Goal: Information Seeking & Learning: Learn about a topic

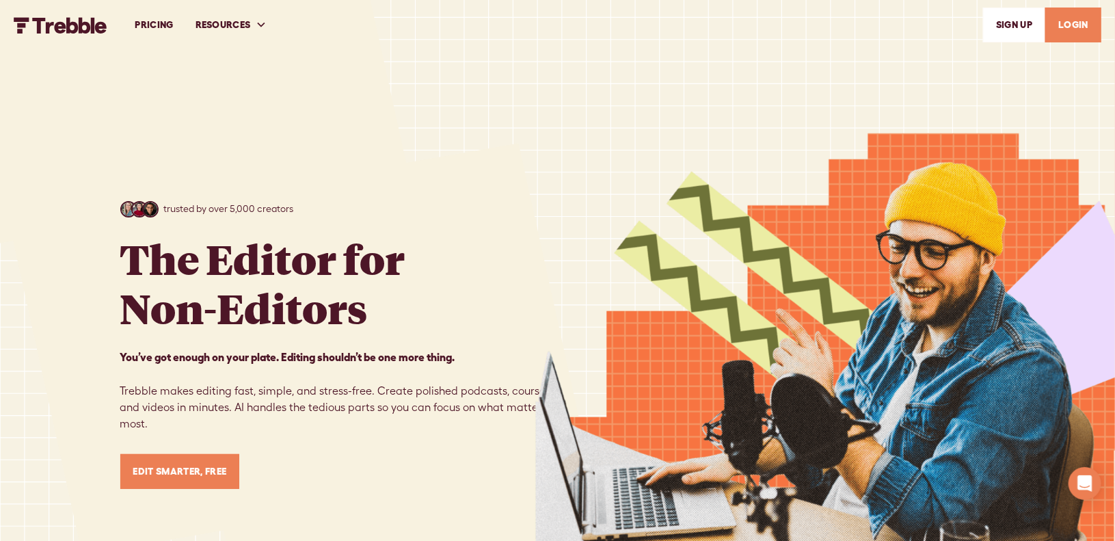
click at [1064, 26] on link "LOGIN" at bounding box center [1073, 25] width 56 height 35
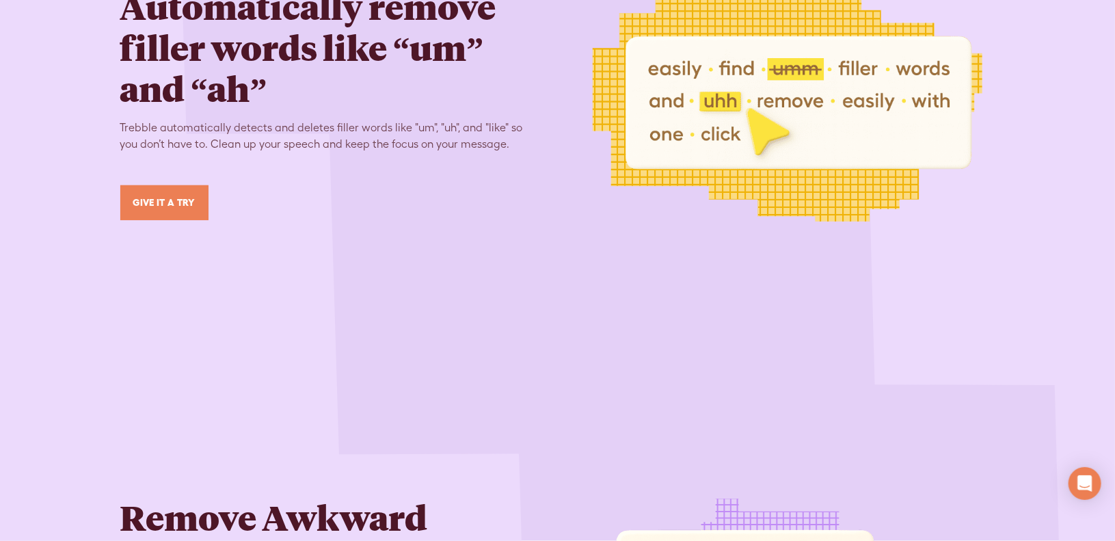
scroll to position [2871, 0]
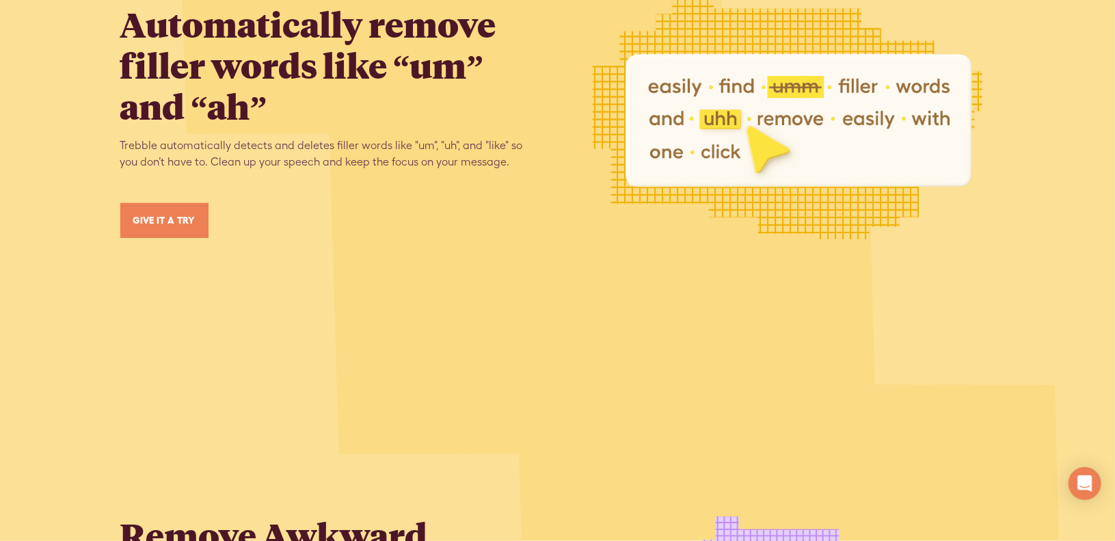
click at [152, 207] on link "Give it a try" at bounding box center [164, 220] width 88 height 35
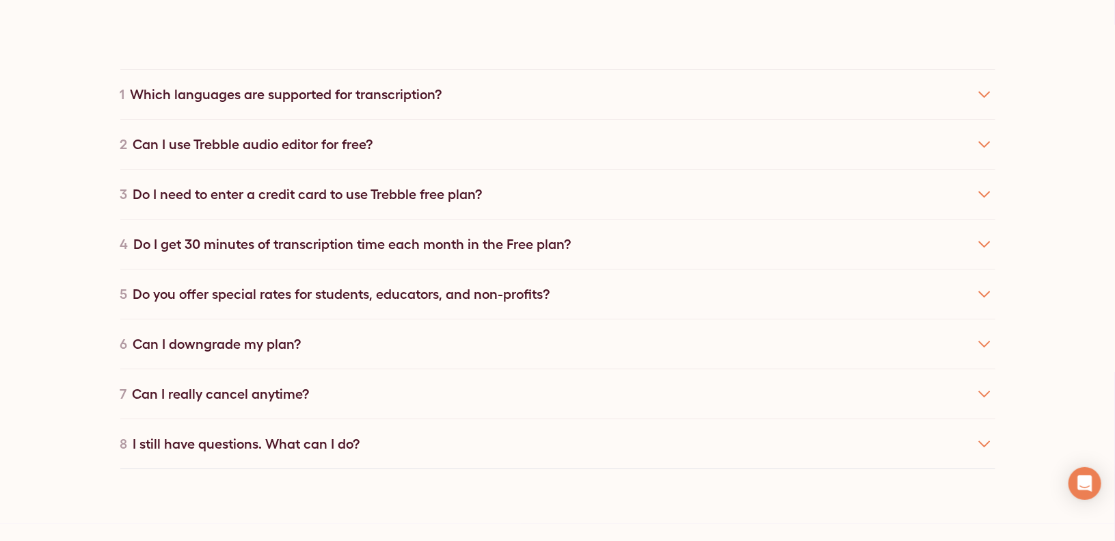
scroll to position [7792, 0]
click at [530, 232] on div "Do I get 30 minutes of transcription time each month in the Free plan?" at bounding box center [352, 242] width 437 height 21
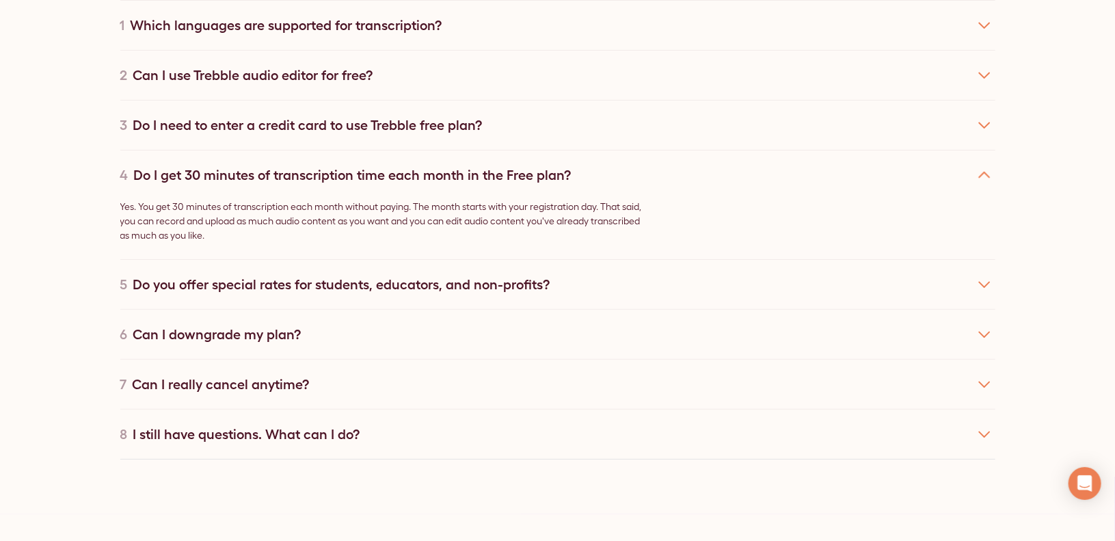
scroll to position [7860, 0]
click at [571, 271] on div "5 Do you offer special rates for students, educators, and non-profits?" at bounding box center [557, 283] width 875 height 50
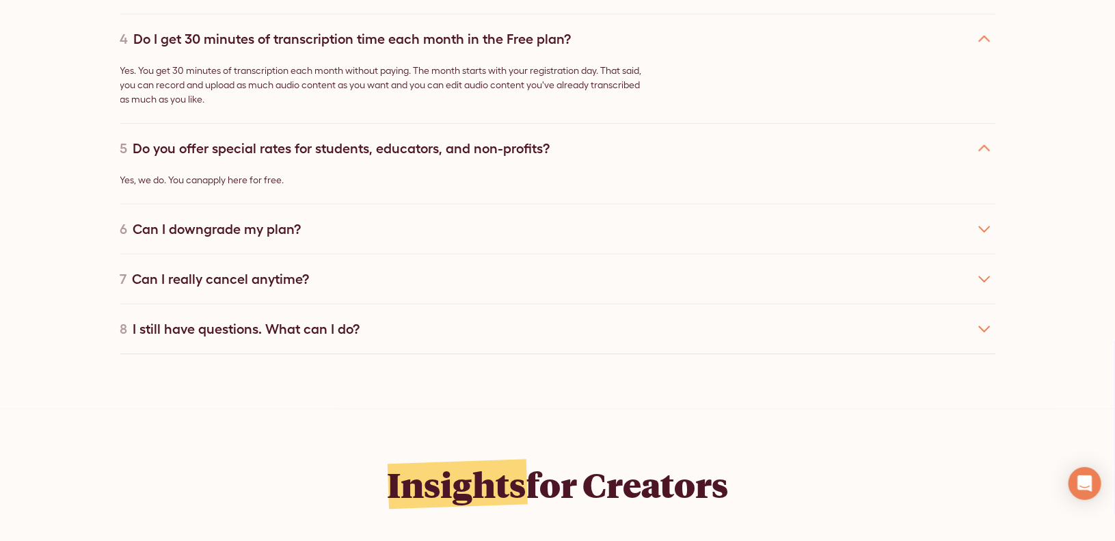
scroll to position [7997, 0]
click at [356, 218] on div "6 Can I downgrade my plan?" at bounding box center [557, 227] width 875 height 50
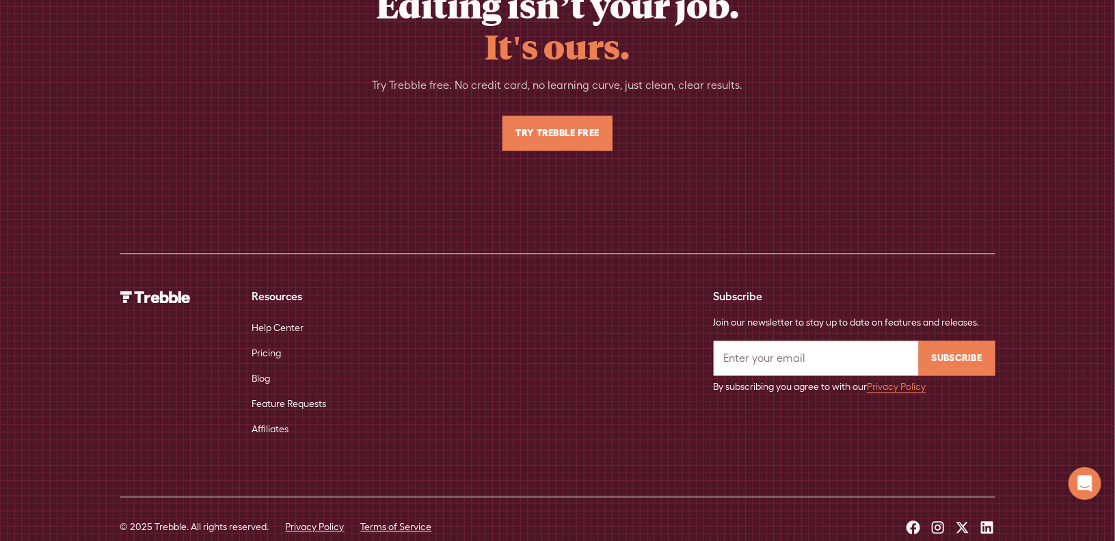
scroll to position [9215, 0]
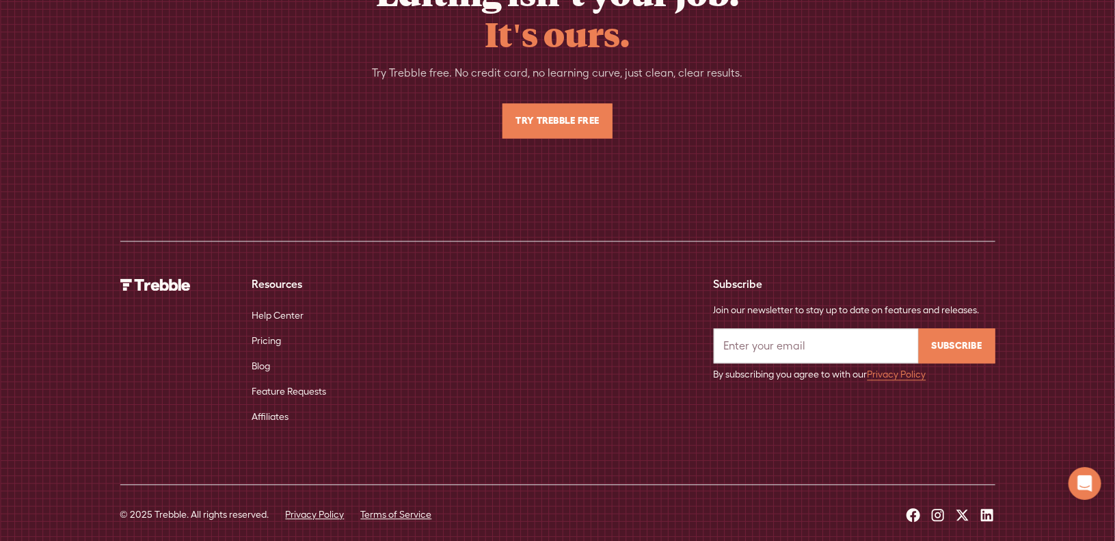
click at [271, 328] on link "Pricing" at bounding box center [266, 340] width 29 height 25
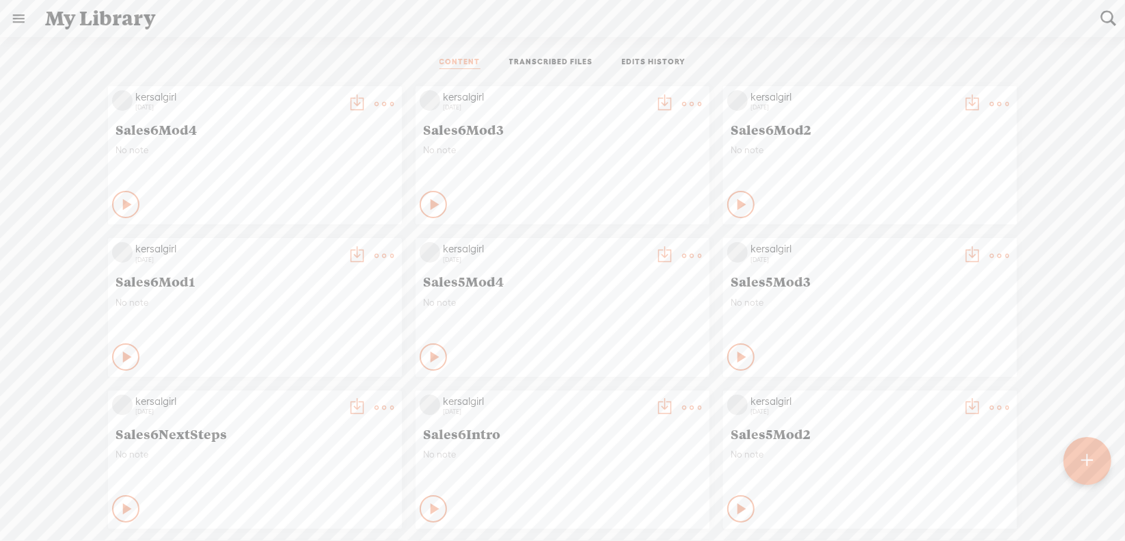
click at [16, 12] on link at bounding box center [19, 19] width 36 height 36
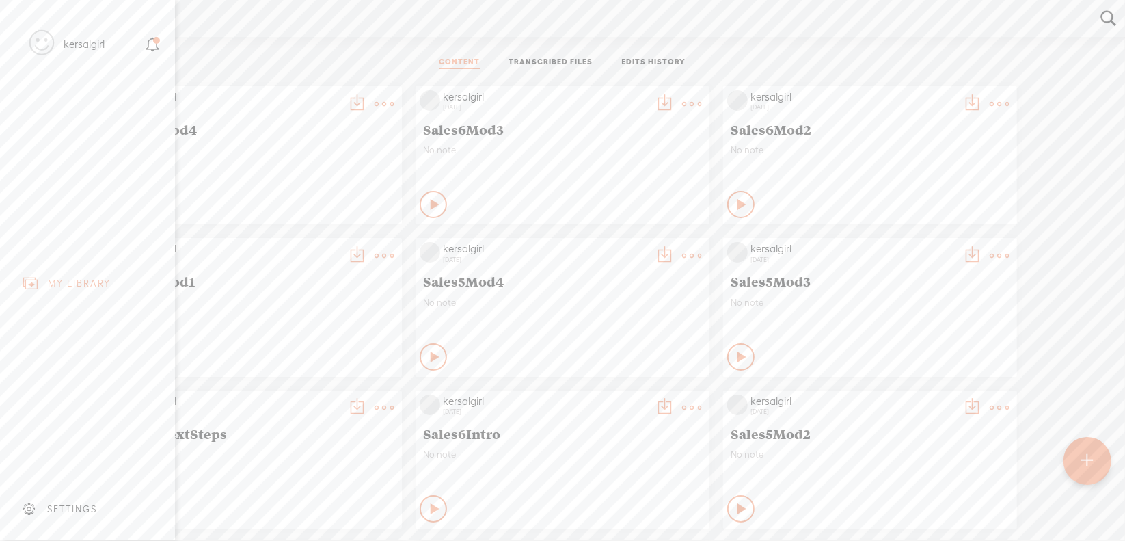
click at [54, 280] on div "MY LIBRARY" at bounding box center [79, 284] width 63 height 12
click at [52, 503] on div "SETTINGS" at bounding box center [72, 509] width 50 height 12
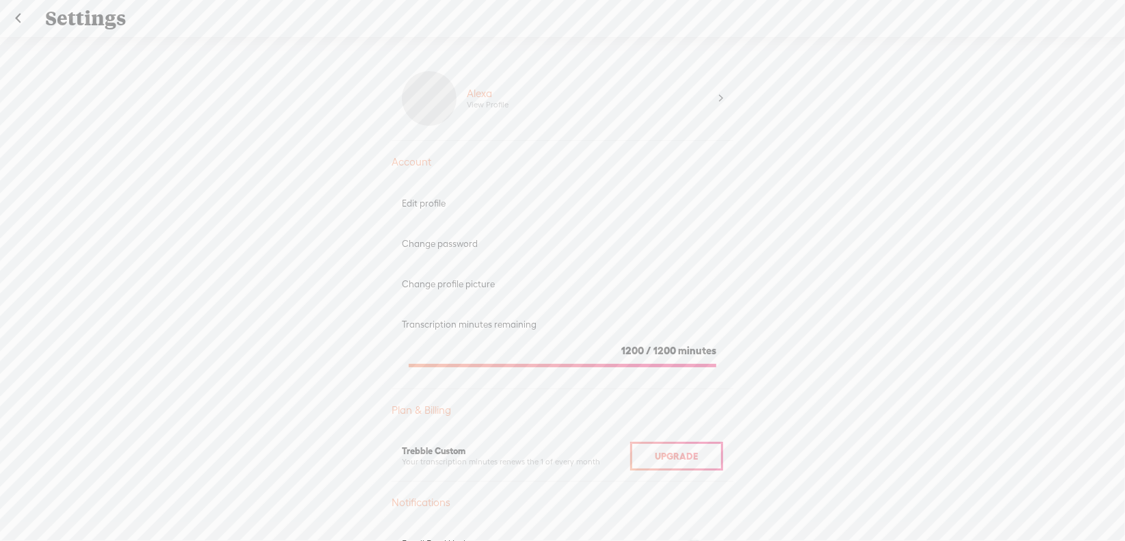
click at [15, 13] on link at bounding box center [18, 19] width 34 height 36
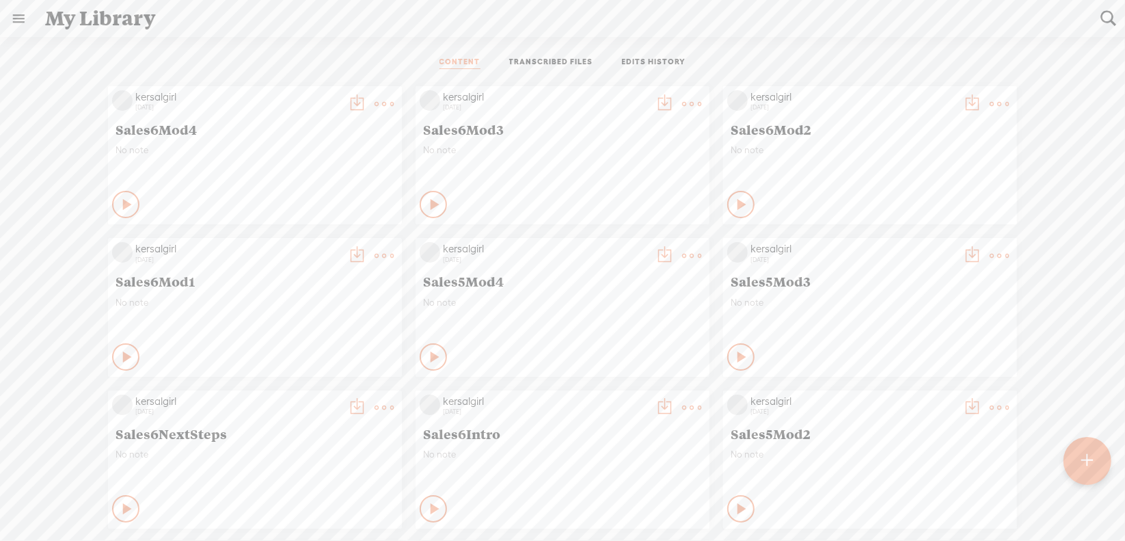
click at [376, 105] on t at bounding box center [384, 103] width 19 height 19
click at [310, 239] on link "Download as..." at bounding box center [309, 243] width 137 height 31
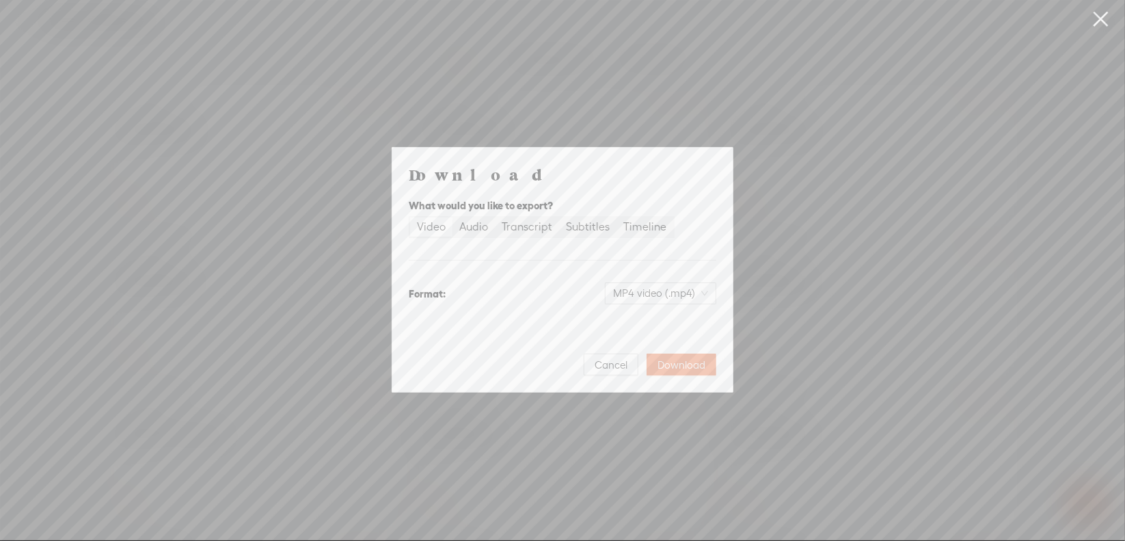
click at [1094, 16] on link at bounding box center [1101, 19] width 34 height 38
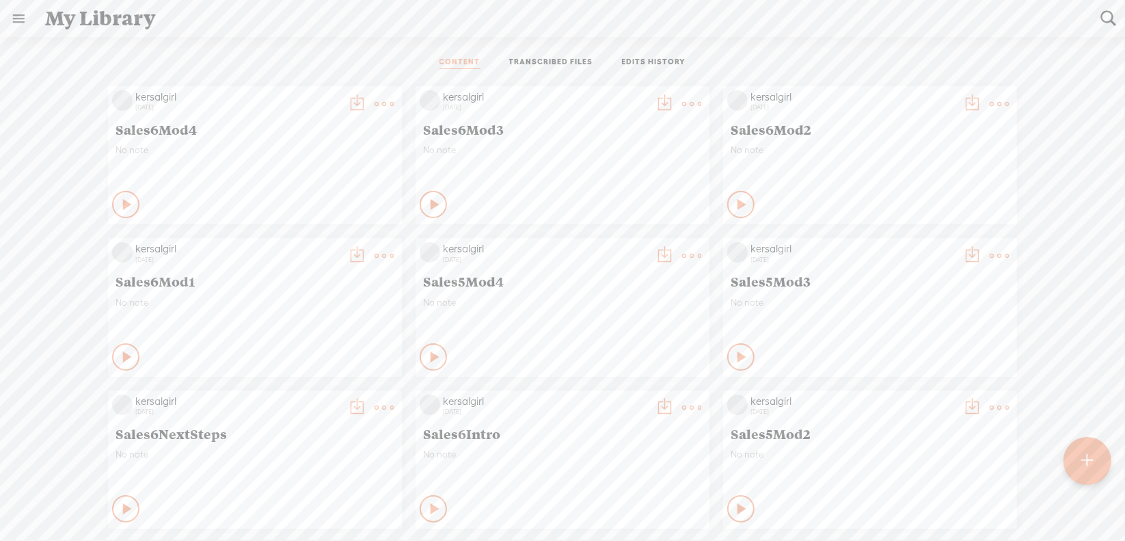
click at [375, 98] on t at bounding box center [384, 103] width 19 height 19
click at [329, 58] on div "CONTENT TRANSCRIBED FILES EDITS HISTORY" at bounding box center [562, 62] width 1105 height 33
click at [378, 102] on t at bounding box center [384, 103] width 19 height 19
click at [308, 150] on link "Edit" at bounding box center [309, 148] width 137 height 31
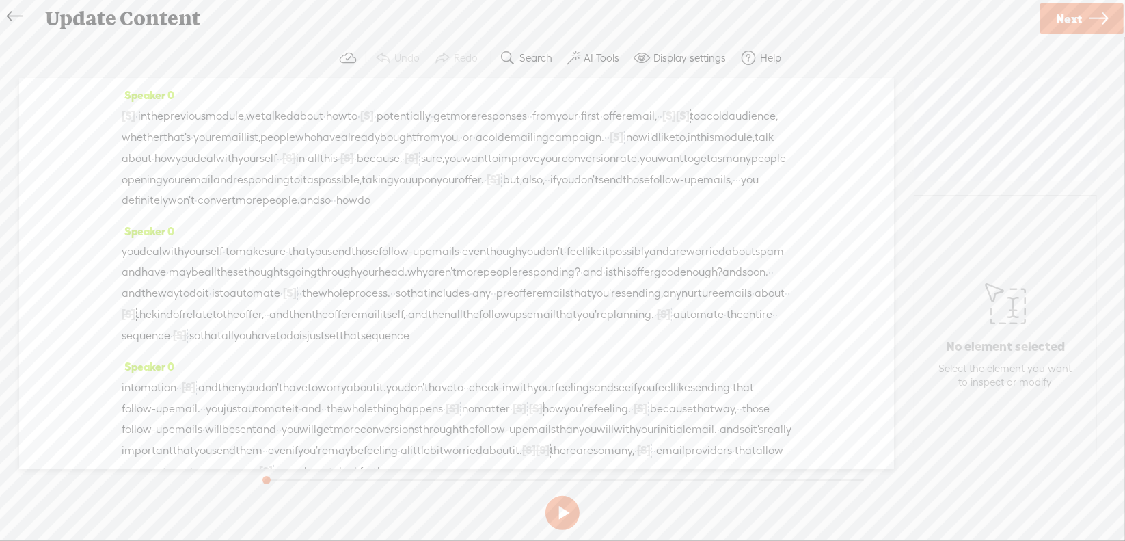
click at [604, 53] on label "AI Tools" at bounding box center [602, 58] width 36 height 14
click at [830, 39] on section "Undo Redo Search Remove Background Noise AI Tools Configure Magic Sound Enhance…" at bounding box center [563, 58] width 1098 height 40
click at [597, 57] on label "AI Tools" at bounding box center [602, 58] width 36 height 14
click at [816, 25] on div "Update Content" at bounding box center [537, 19] width 1003 height 36
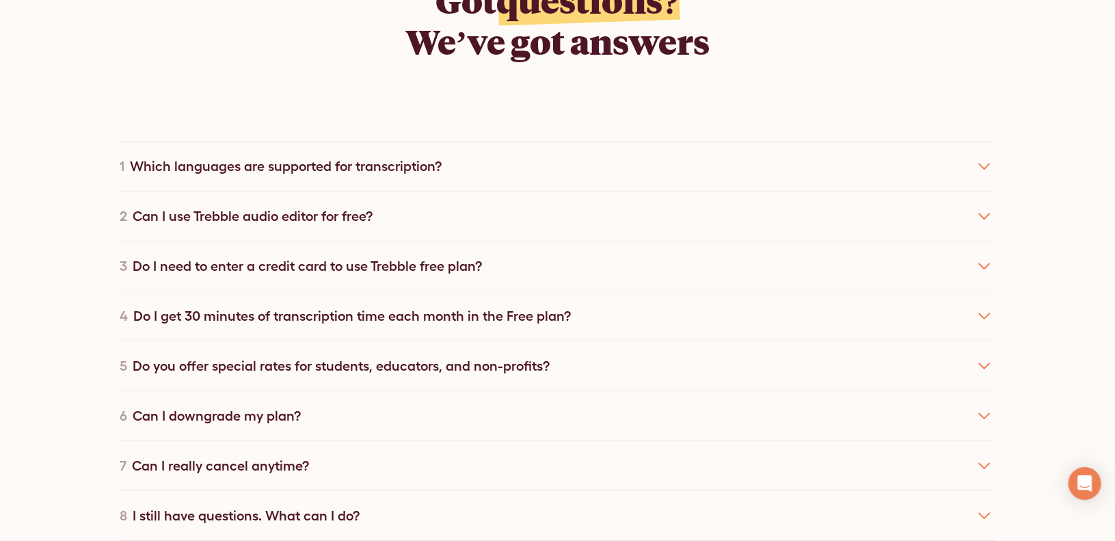
scroll to position [2324, 0]
